Goal: Task Accomplishment & Management: Use online tool/utility

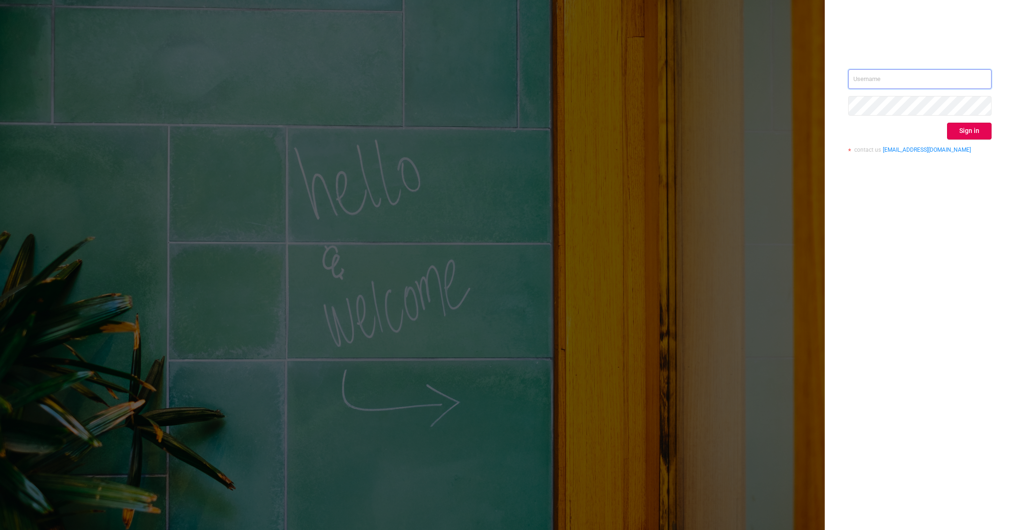
click at [893, 75] on input "text" at bounding box center [919, 79] width 143 height 20
type input "[PERSON_NAME][EMAIL_ADDRESS][PERSON_NAME][DOMAIN_NAME]"
click at [952, 125] on button "Sign in" at bounding box center [969, 131] width 45 height 17
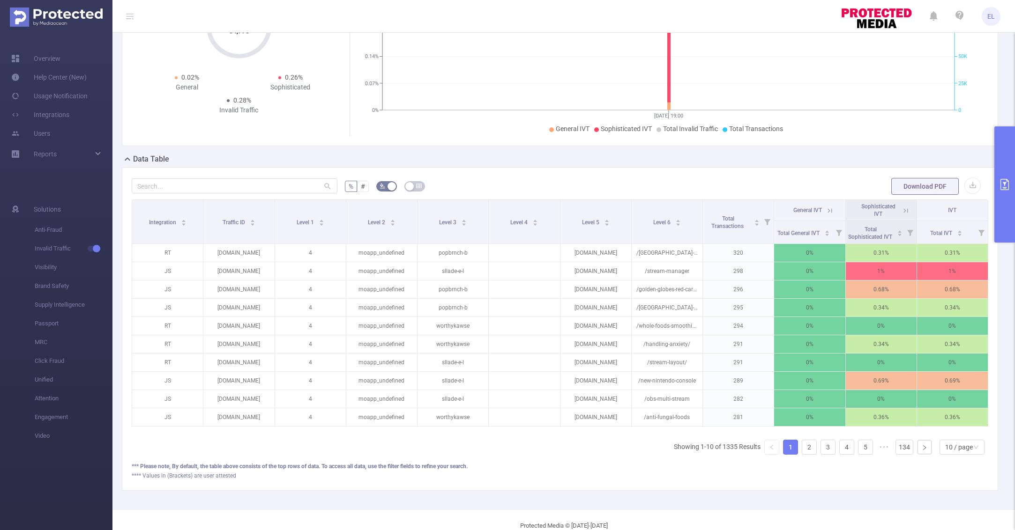
scroll to position [163, 0]
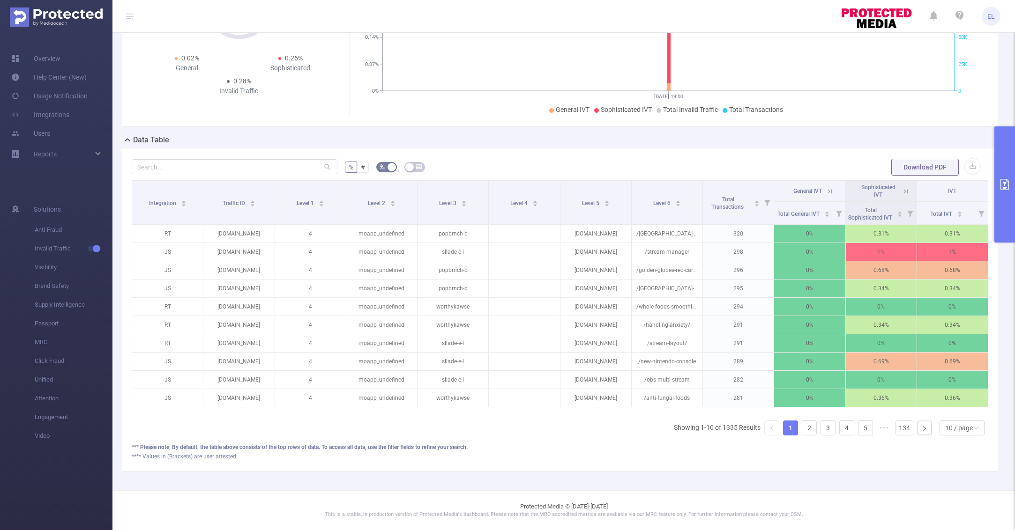
click at [1009, 181] on icon "primary" at bounding box center [1004, 184] width 8 height 11
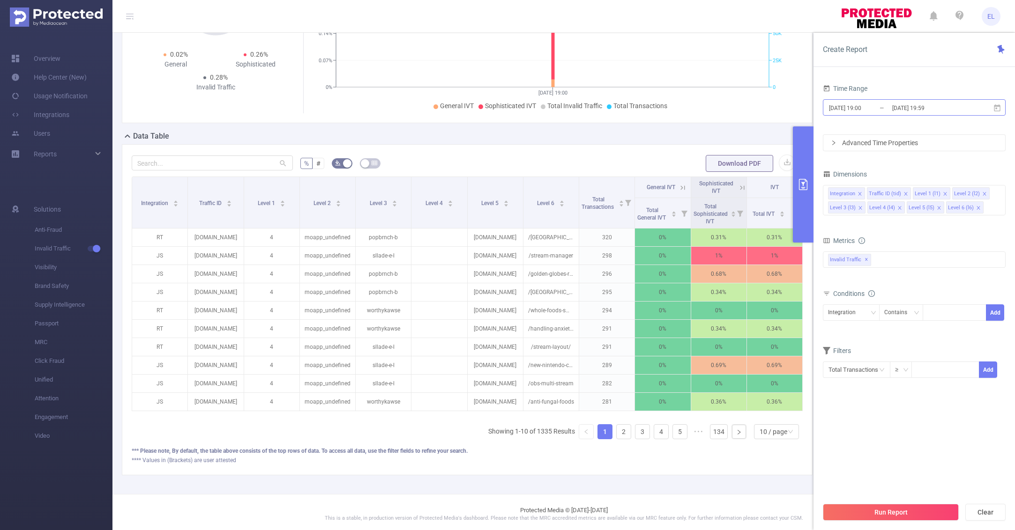
click at [861, 107] on input "[DATE] 19:00" at bounding box center [866, 108] width 76 height 13
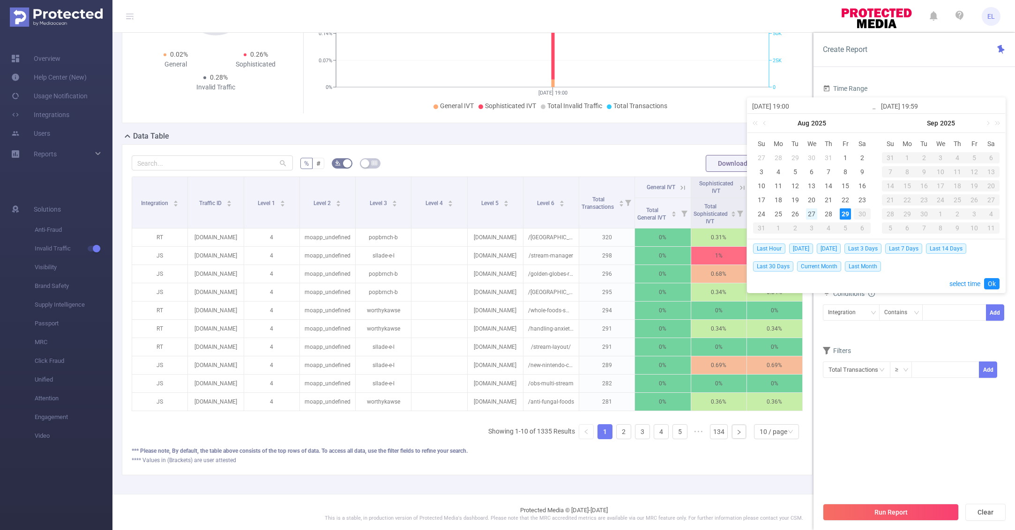
click at [816, 210] on div "27" at bounding box center [811, 214] width 11 height 11
click at [847, 210] on div "29" at bounding box center [845, 214] width 11 height 11
type input "[DATE] 19:00"
click at [993, 283] on link "Ok" at bounding box center [991, 283] width 15 height 11
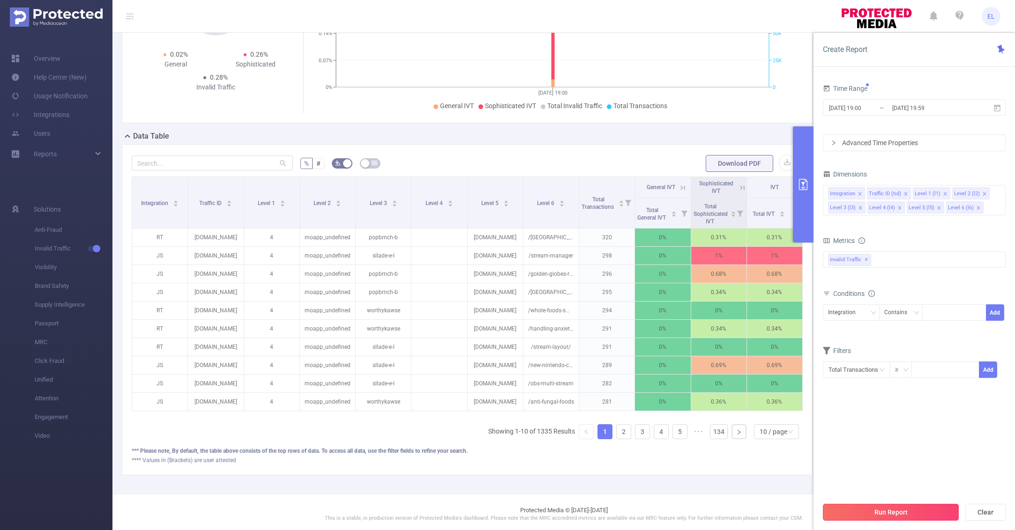
click at [905, 507] on button "Run Report" at bounding box center [891, 512] width 136 height 17
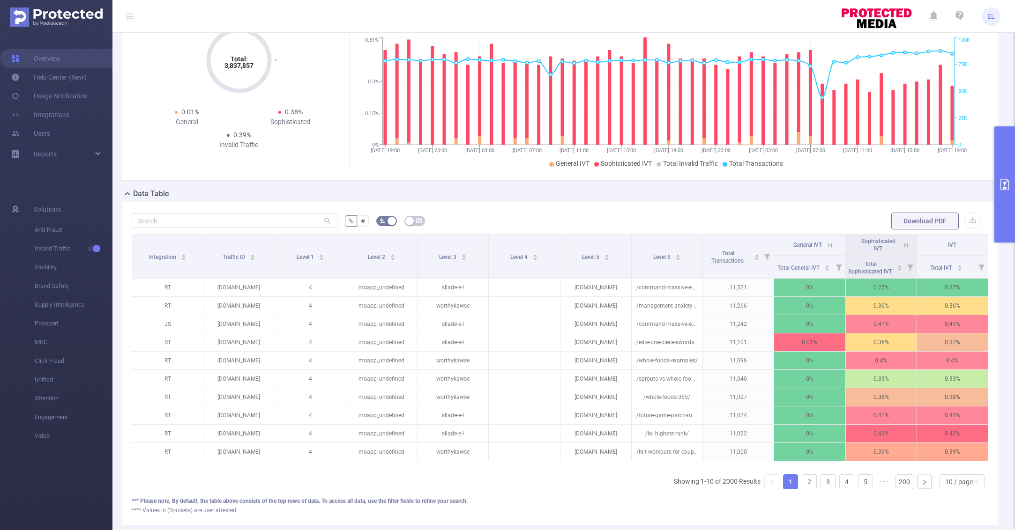
scroll to position [163, 0]
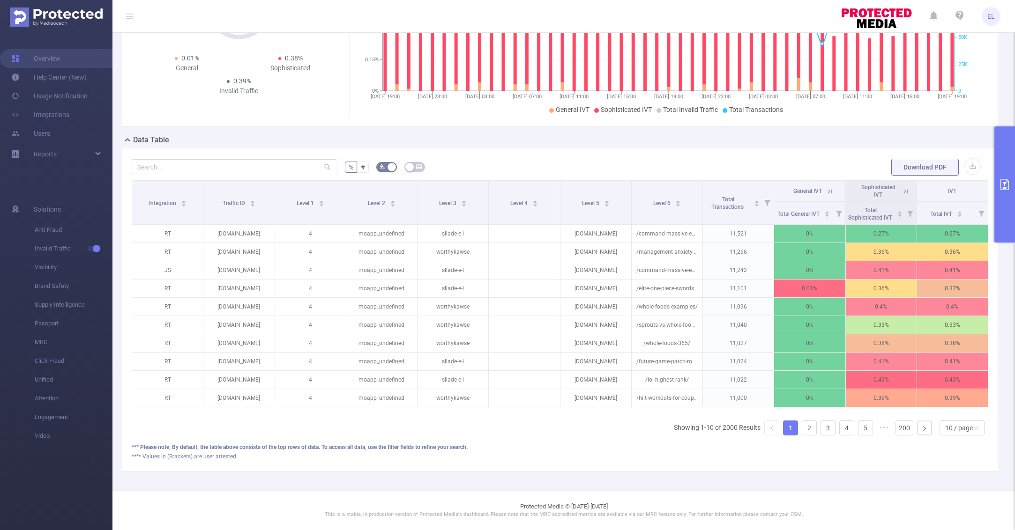
click at [995, 203] on button "primary" at bounding box center [1004, 185] width 21 height 116
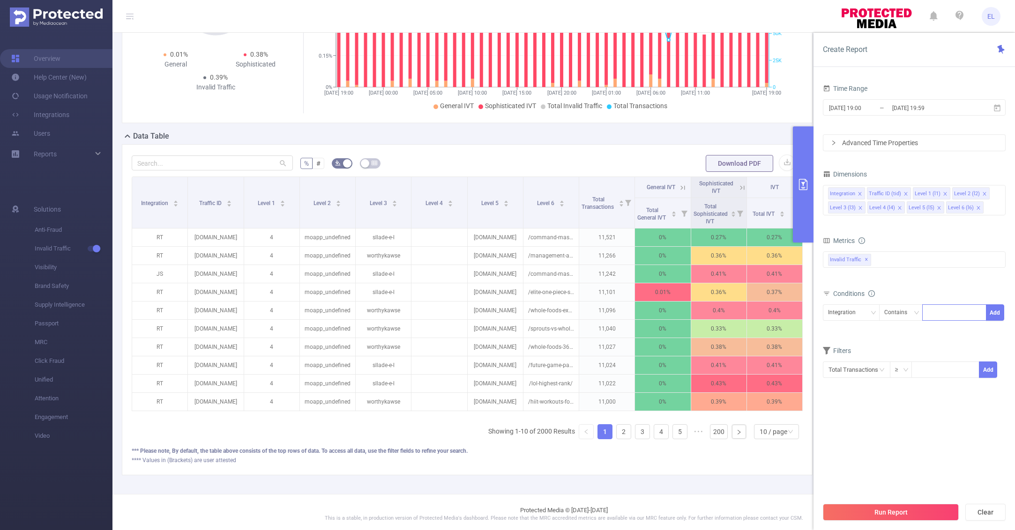
click at [936, 310] on div at bounding box center [954, 312] width 54 height 15
type input "JS"
click at [1000, 311] on button "Add" at bounding box center [995, 313] width 18 height 16
click at [857, 506] on button "Run Report" at bounding box center [891, 512] width 136 height 17
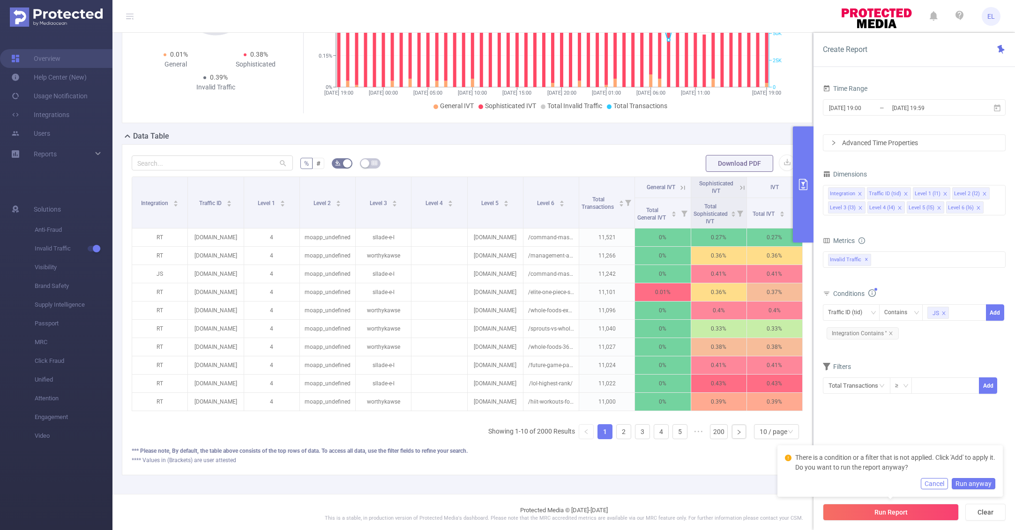
click at [966, 483] on button "Run anyway" at bounding box center [974, 483] width 44 height 11
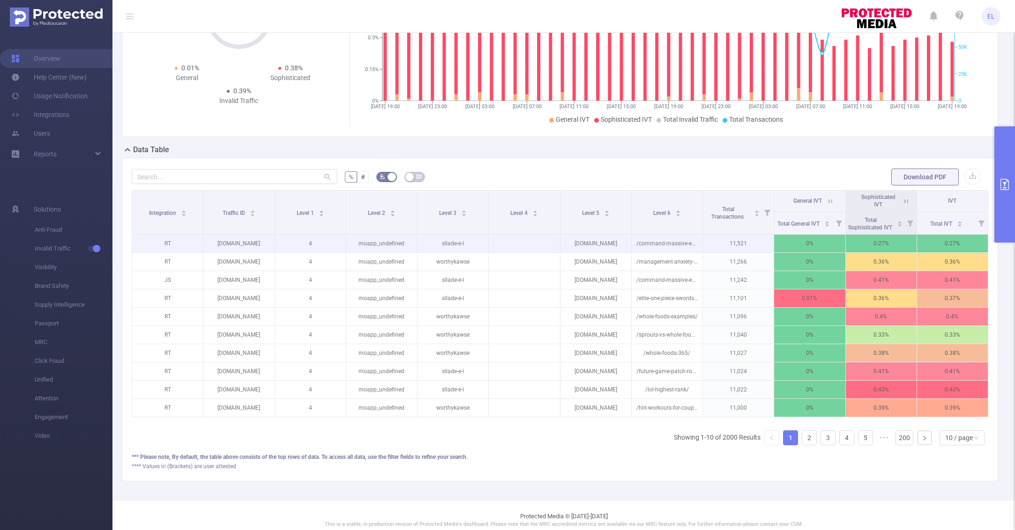
scroll to position [163, 0]
